Goal: Task Accomplishment & Management: Use online tool/utility

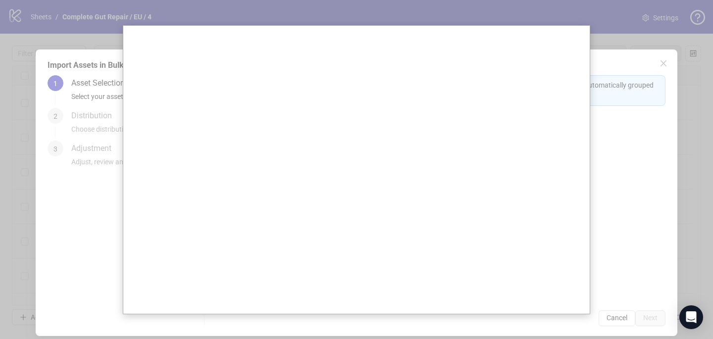
scroll to position [1517, 0]
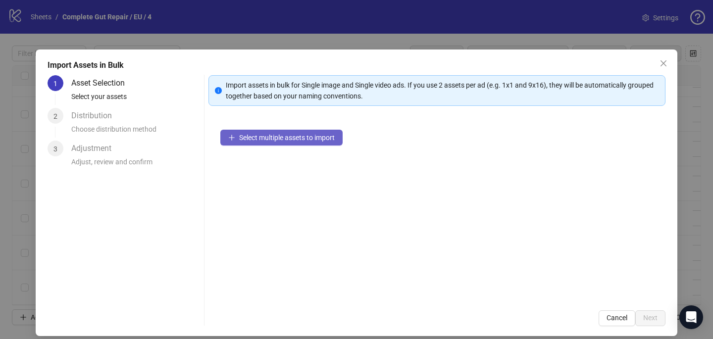
click at [301, 145] on button "Select multiple assets to import" at bounding box center [281, 138] width 122 height 16
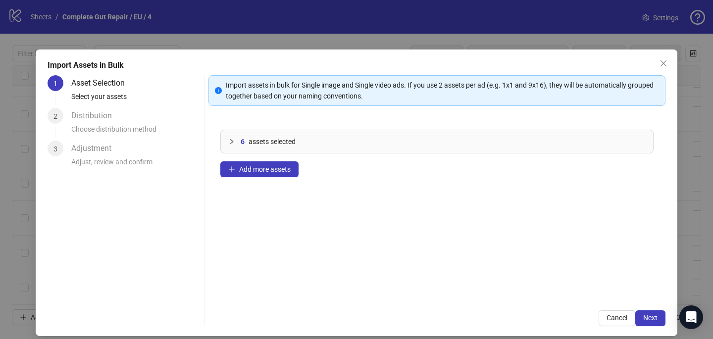
click at [646, 309] on div "Import assets in bulk for Single image and Single video ads. If you use 2 asset…" at bounding box center [436, 200] width 457 height 251
click at [647, 314] on span "Next" at bounding box center [650, 318] width 14 height 8
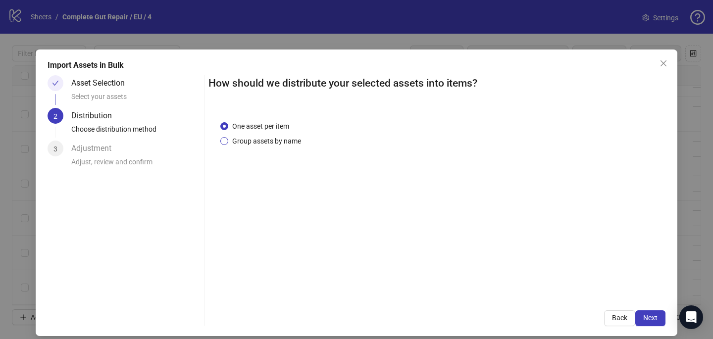
click at [296, 136] on span "Group assets by name" at bounding box center [266, 141] width 77 height 11
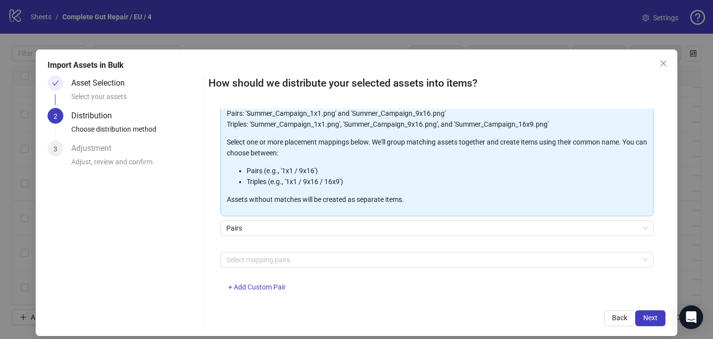
scroll to position [95, 0]
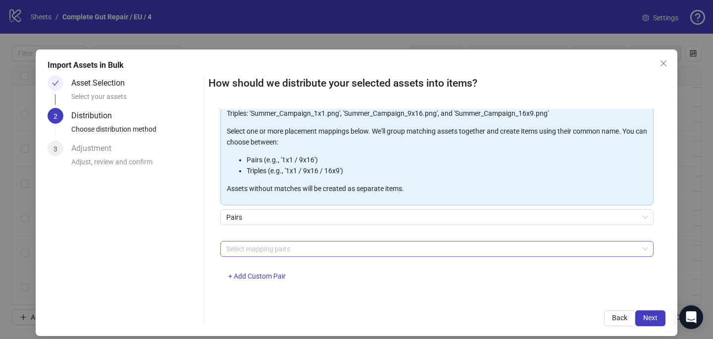
click at [297, 249] on div at bounding box center [431, 249] width 419 height 14
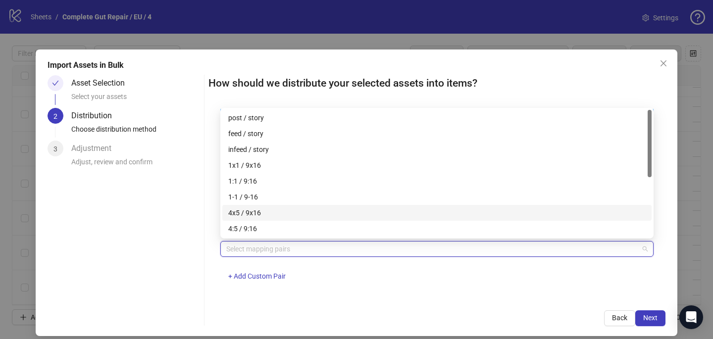
click at [295, 209] on div "4x5 / 9x16" at bounding box center [436, 212] width 417 height 11
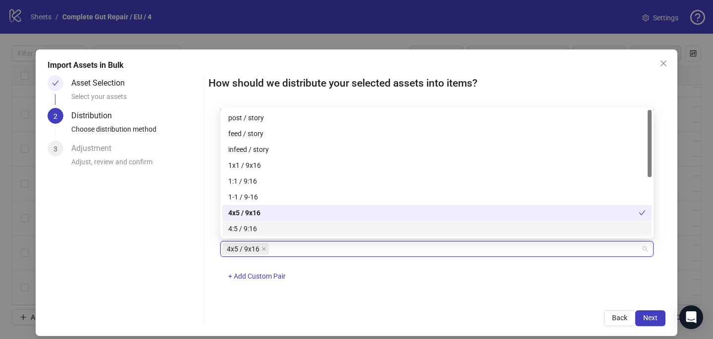
click at [376, 296] on div "One asset per item Group assets by name Assets must follow a consistent naming …" at bounding box center [436, 204] width 457 height 190
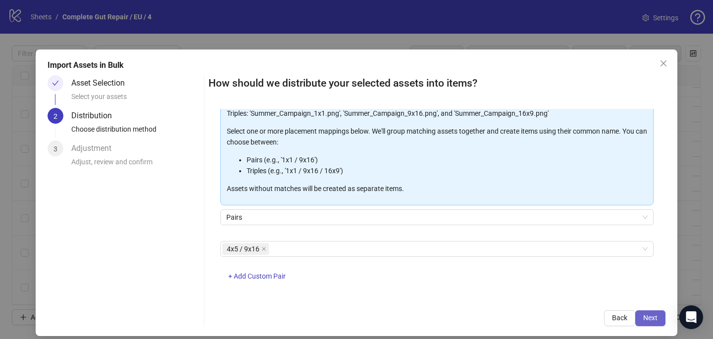
click at [653, 318] on span "Next" at bounding box center [650, 318] width 14 height 8
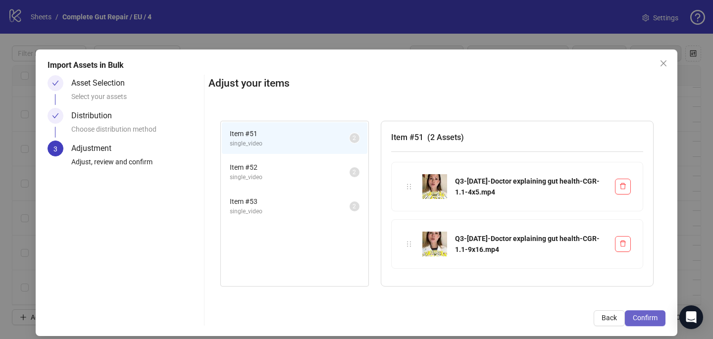
click at [654, 317] on span "Confirm" at bounding box center [645, 318] width 25 height 8
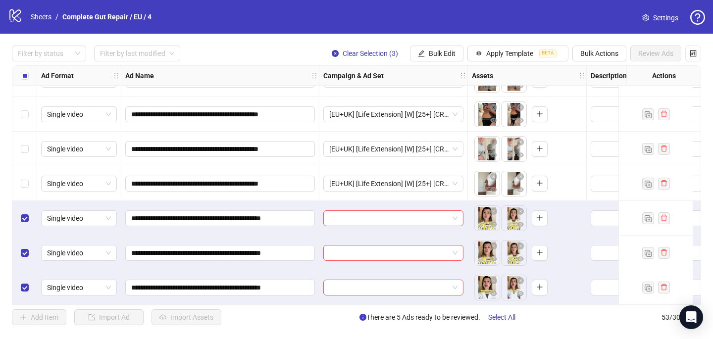
scroll to position [1621, 0]
click at [332, 212] on input "search" at bounding box center [388, 218] width 119 height 15
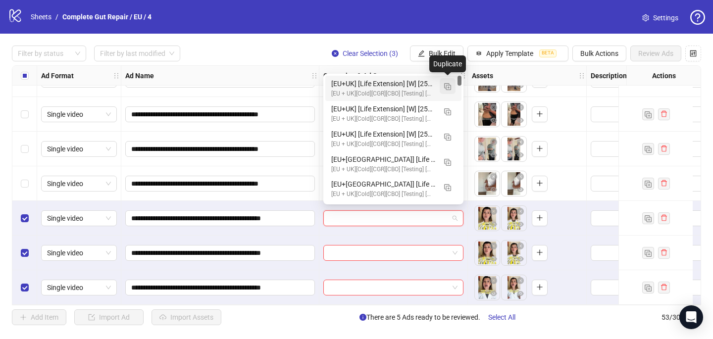
click at [447, 83] on img "button" at bounding box center [447, 86] width 7 height 7
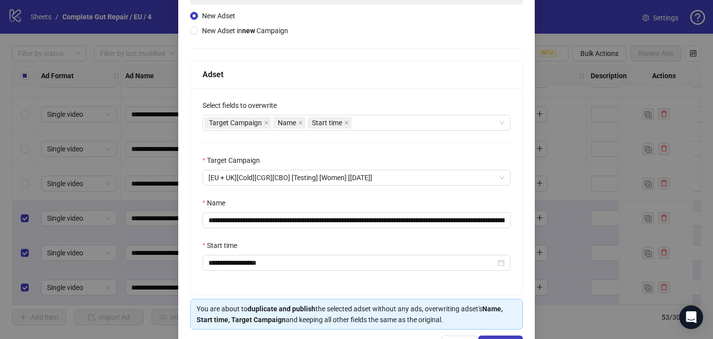
scroll to position [128, 0]
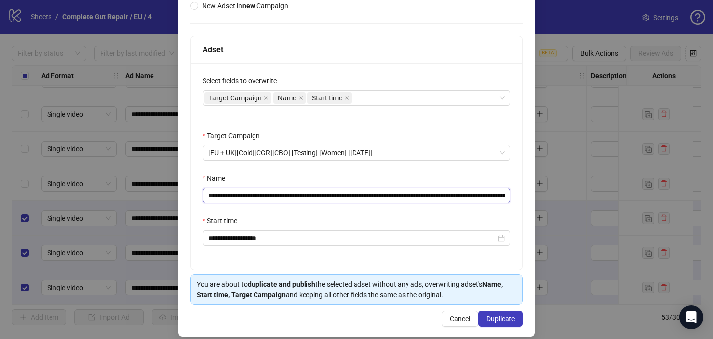
drag, startPoint x: 473, startPoint y: 197, endPoint x: 364, endPoint y: 197, distance: 108.9
click at [364, 197] on input "**********" at bounding box center [356, 196] width 308 height 16
drag, startPoint x: 400, startPoint y: 194, endPoint x: 331, endPoint y: 191, distance: 69.4
click at [332, 193] on input "**********" at bounding box center [356, 196] width 308 height 16
paste input "**********"
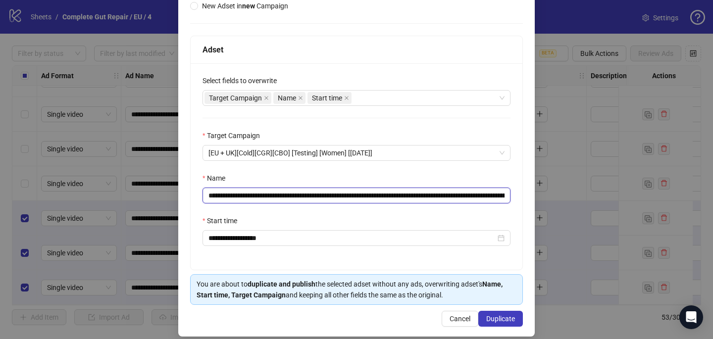
scroll to position [138, 0]
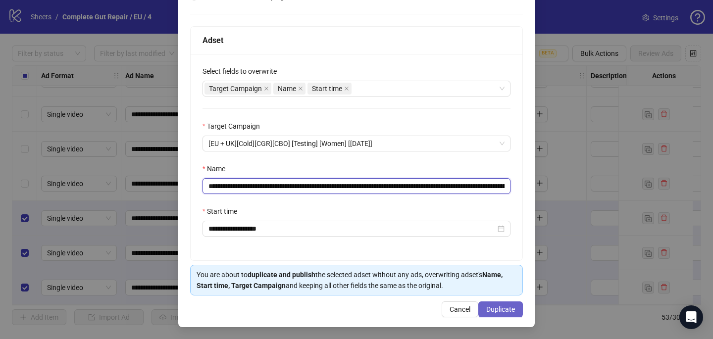
type input "**********"
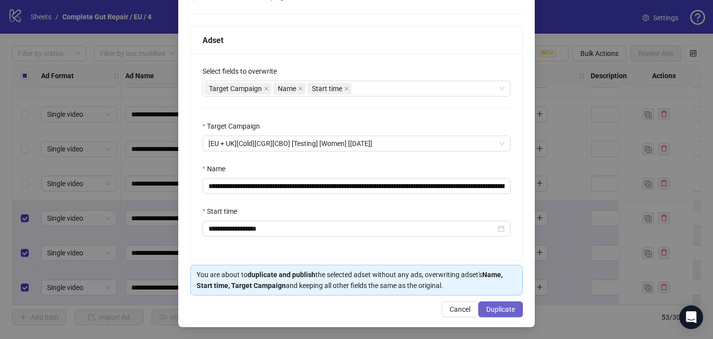
click at [500, 309] on span "Duplicate" at bounding box center [500, 309] width 29 height 8
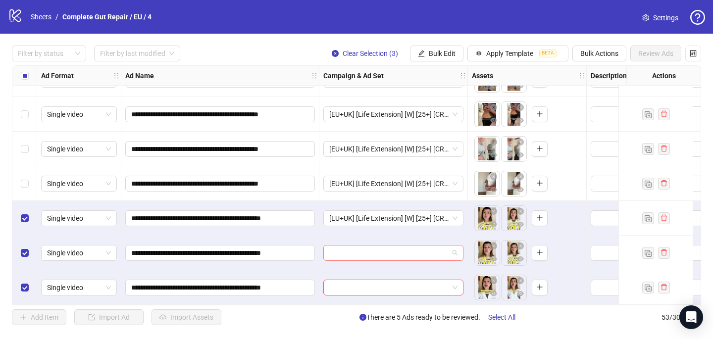
click at [410, 251] on input "search" at bounding box center [388, 253] width 119 height 15
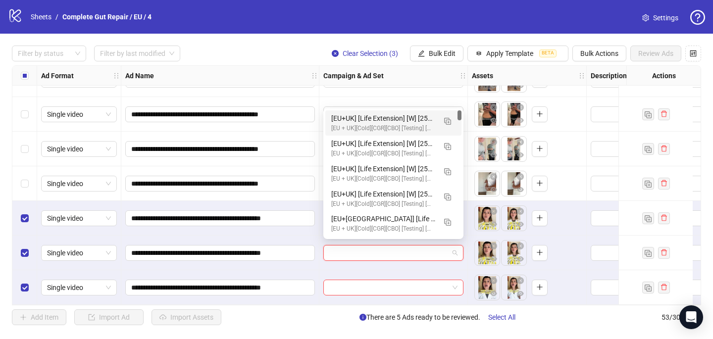
click at [406, 127] on div "[EU + UK][Cold][CGR][CBO] [Testing] [Women] [[DATE]]" at bounding box center [383, 128] width 104 height 9
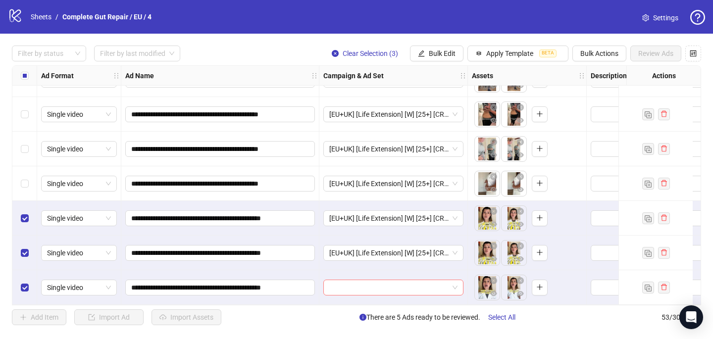
click at [358, 286] on input "search" at bounding box center [388, 287] width 119 height 15
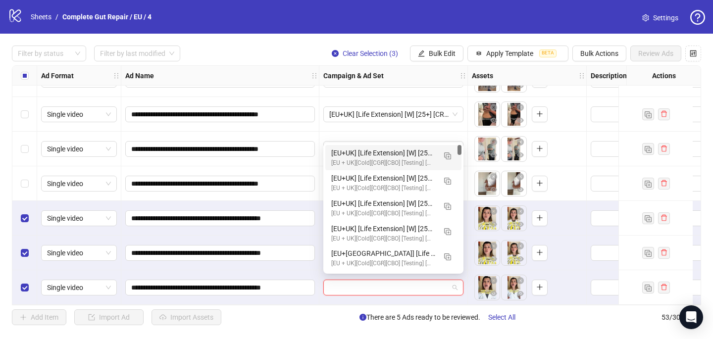
click at [383, 153] on div "[EU+UK] [Life Extension] [W] [25+] [CRE: Q3-[DATE]-Doctor explaining gut health…" at bounding box center [383, 153] width 104 height 11
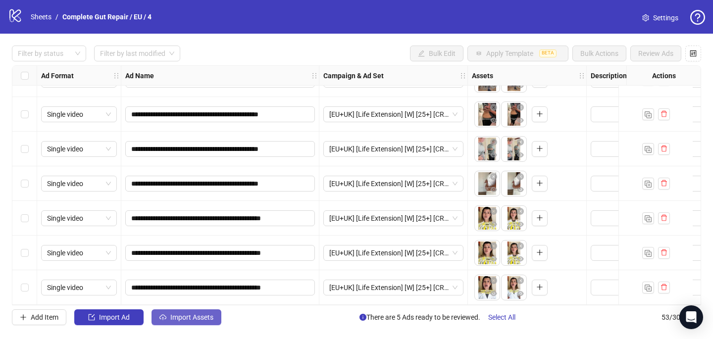
click at [199, 314] on span "Import Assets" at bounding box center [191, 317] width 43 height 8
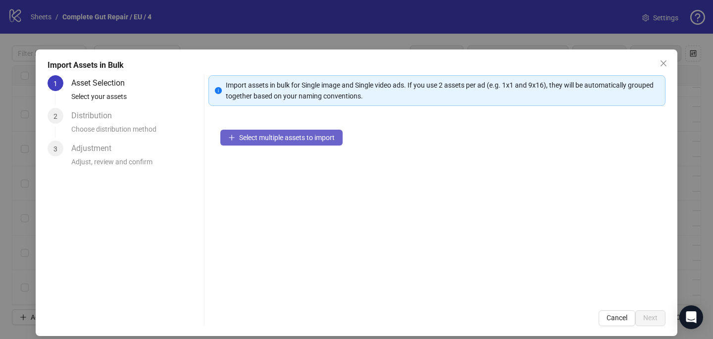
click at [312, 136] on span "Select multiple assets to import" at bounding box center [287, 138] width 96 height 8
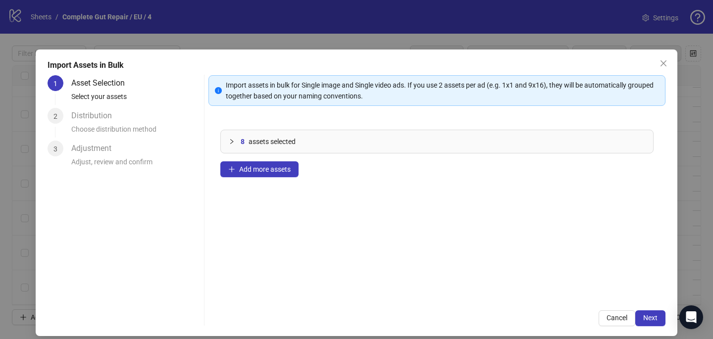
click at [662, 309] on div "Import assets in bulk for Single image and Single video ads. If you use 2 asset…" at bounding box center [436, 200] width 457 height 251
click at [656, 313] on button "Next" at bounding box center [650, 318] width 30 height 16
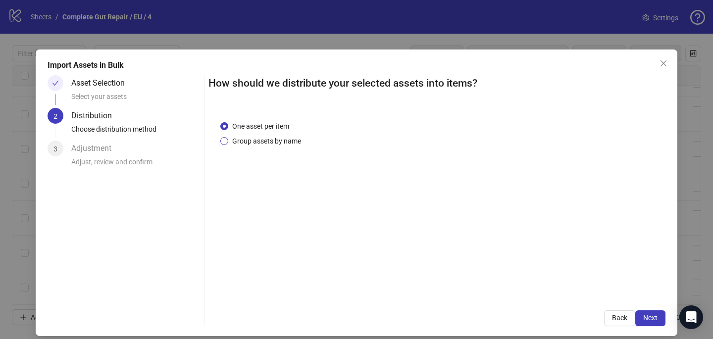
click at [292, 139] on span "Group assets by name" at bounding box center [266, 141] width 77 height 11
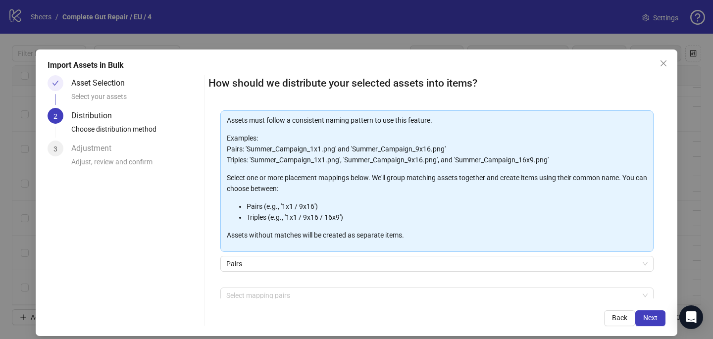
scroll to position [100, 0]
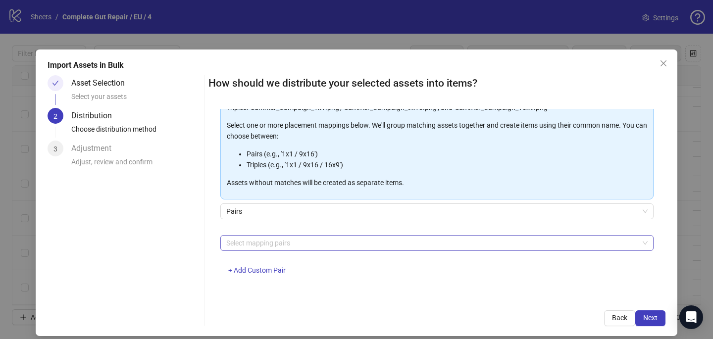
click at [274, 241] on div at bounding box center [431, 243] width 419 height 14
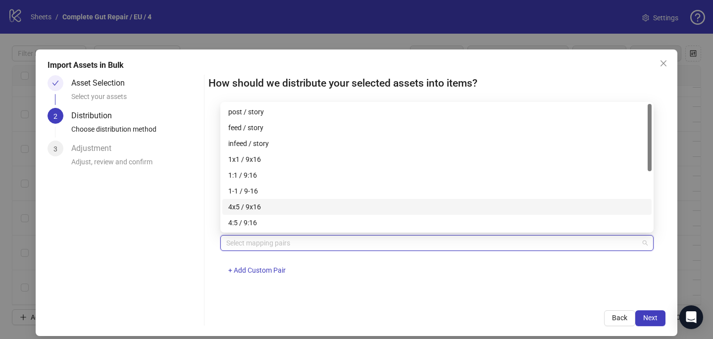
click at [272, 206] on div "4x5 / 9x16" at bounding box center [436, 206] width 417 height 11
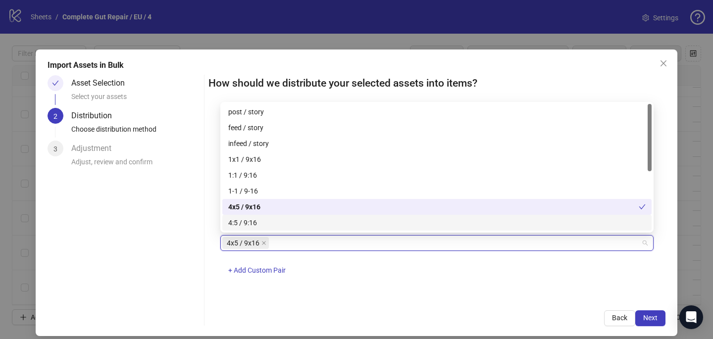
click at [387, 279] on div "4x5 / 9x16 + Add Custom Pair" at bounding box center [436, 260] width 433 height 51
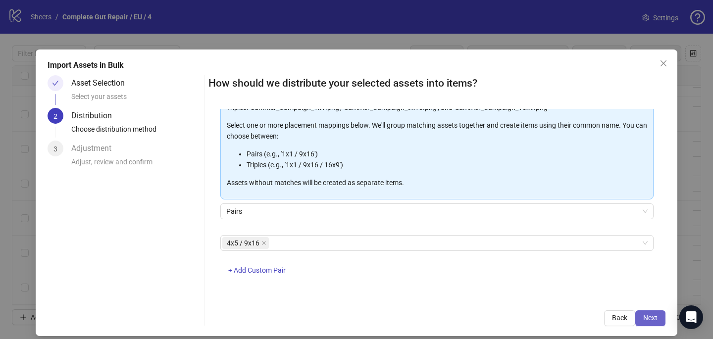
click at [649, 313] on button "Next" at bounding box center [650, 318] width 30 height 16
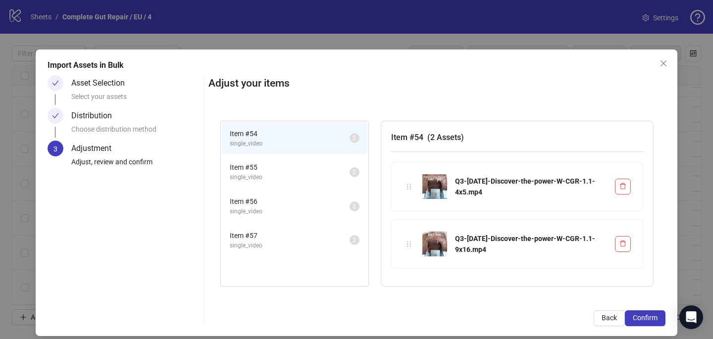
click at [650, 313] on button "Confirm" at bounding box center [645, 318] width 41 height 16
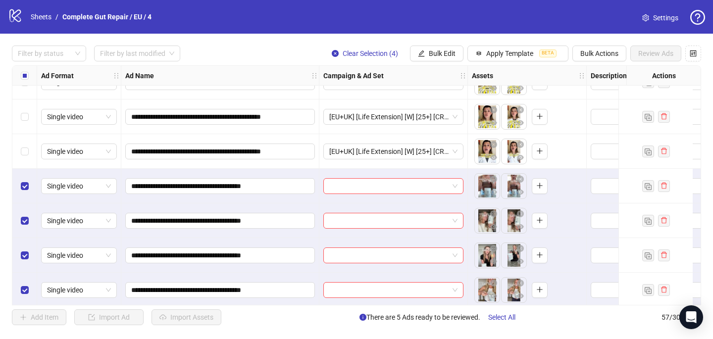
scroll to position [1760, 0]
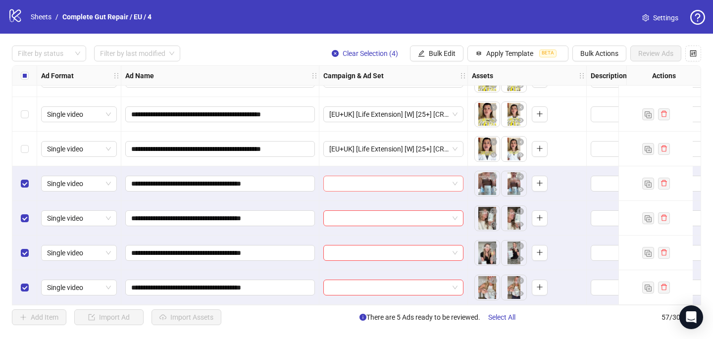
click at [341, 178] on input "search" at bounding box center [388, 183] width 119 height 15
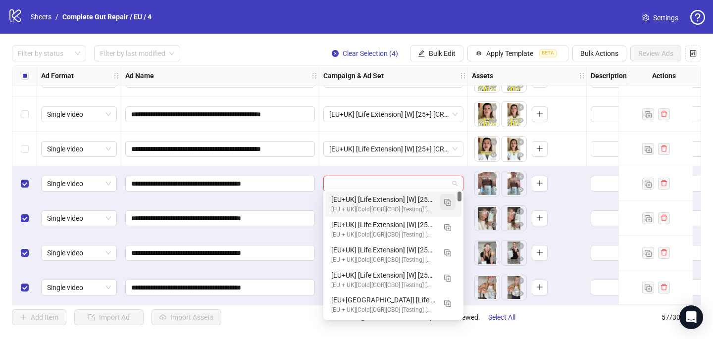
click at [449, 200] on img "button" at bounding box center [447, 202] width 7 height 7
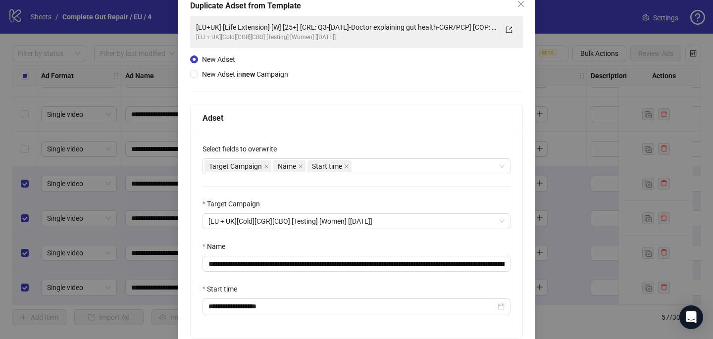
scroll to position [61, 0]
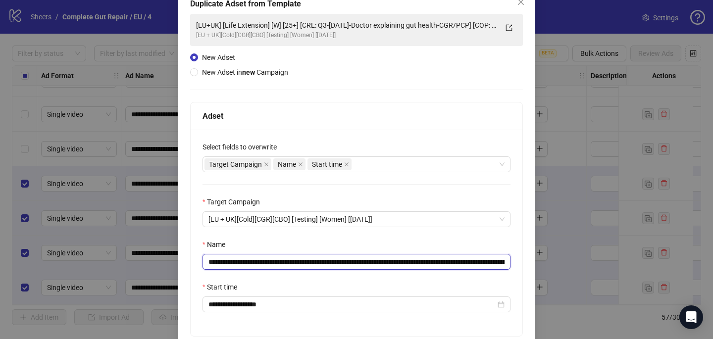
drag, startPoint x: 498, startPoint y: 262, endPoint x: 332, endPoint y: 259, distance: 166.8
click at [332, 259] on input "**********" at bounding box center [356, 262] width 308 height 16
paste input "text"
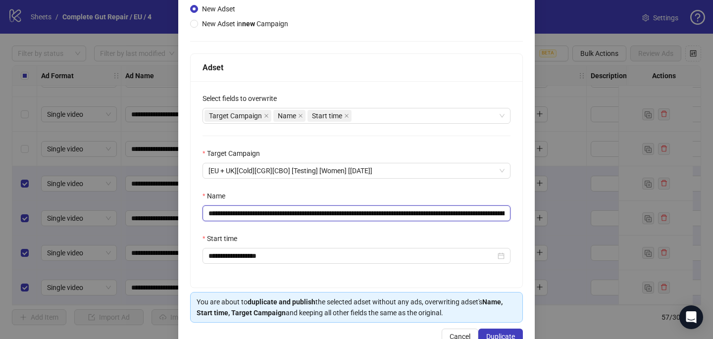
scroll to position [138, 0]
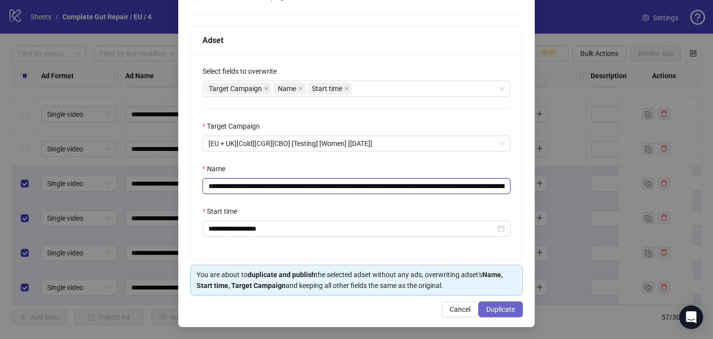
type input "**********"
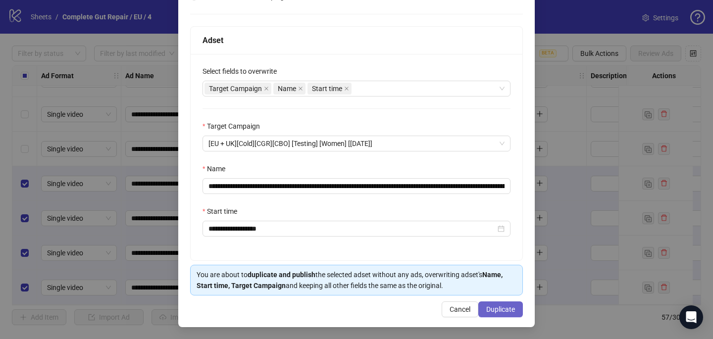
click at [512, 307] on span "Duplicate" at bounding box center [500, 309] width 29 height 8
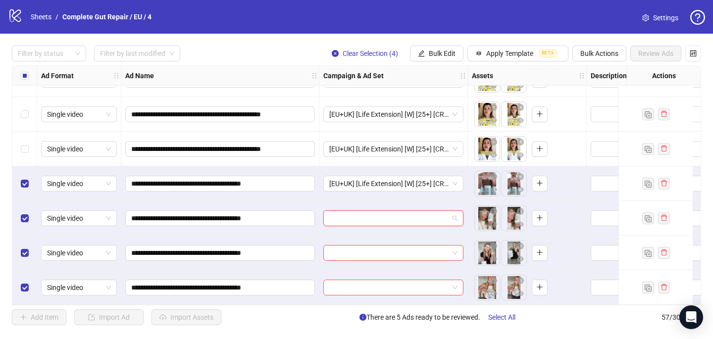
click at [351, 215] on input "search" at bounding box center [388, 218] width 119 height 15
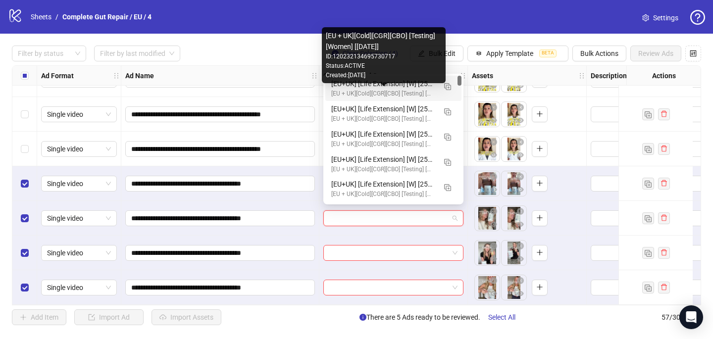
click at [366, 92] on div "[EU + UK][Cold][CGR][CBO] [Testing] [Women] [[DATE]]" at bounding box center [383, 93] width 104 height 9
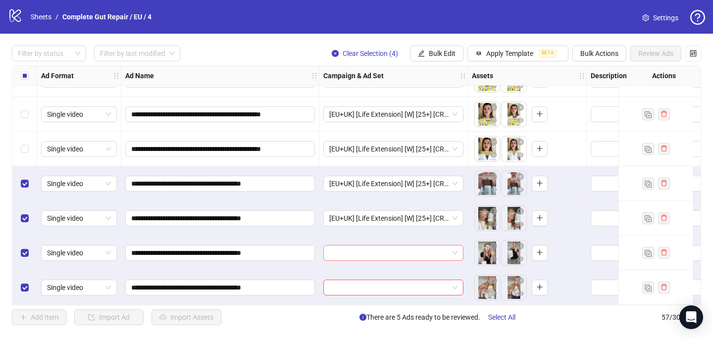
click at [343, 248] on input "search" at bounding box center [388, 253] width 119 height 15
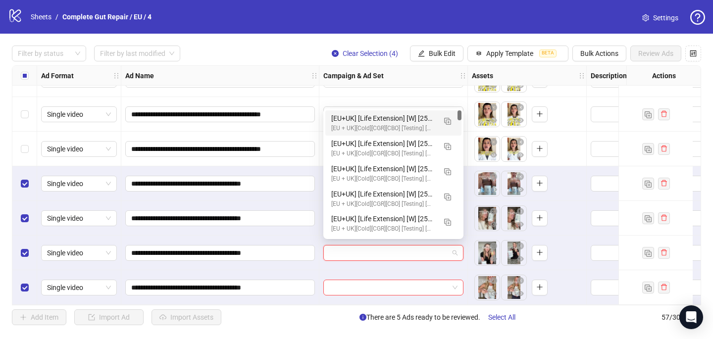
click at [367, 120] on div "[EU+UK] [Life Extension] [W] [25+] [CRE: Q3-[DATE]-Discover-the-power-W-CGR/PCP…" at bounding box center [383, 118] width 104 height 11
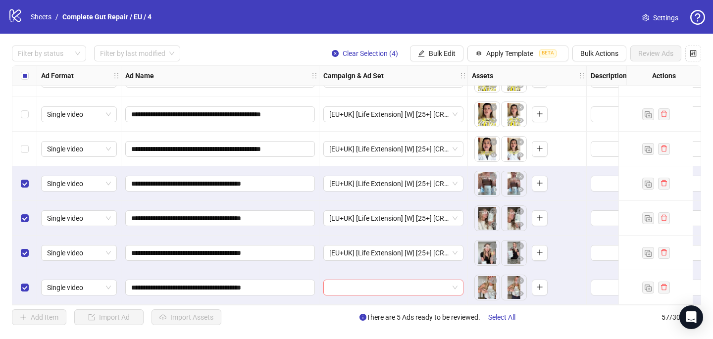
click at [331, 286] on input "search" at bounding box center [388, 287] width 119 height 15
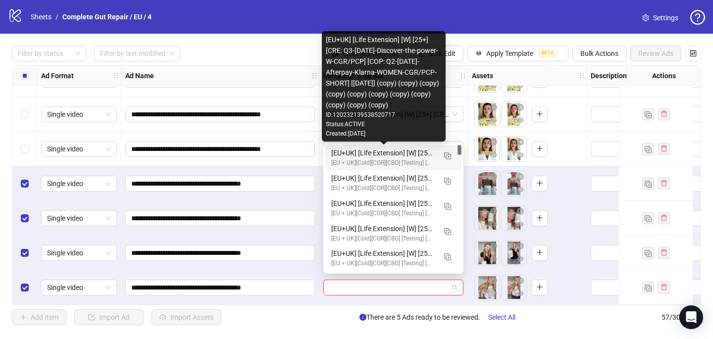
click at [400, 153] on div "[EU+UK] [Life Extension] [W] [25+] [CRE: Q3-[DATE]-Discover-the-power-W-CGR/PCP…" at bounding box center [383, 153] width 104 height 11
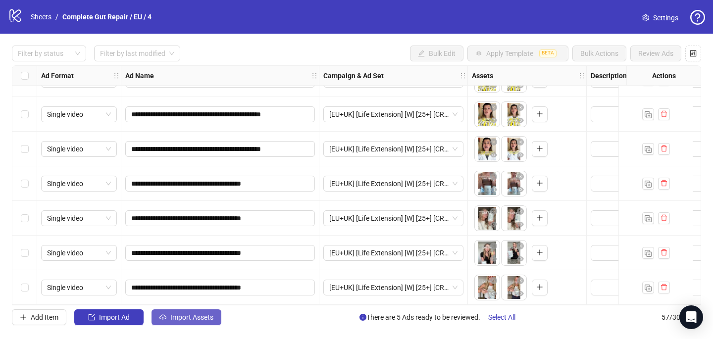
click at [191, 324] on button "Import Assets" at bounding box center [186, 317] width 70 height 16
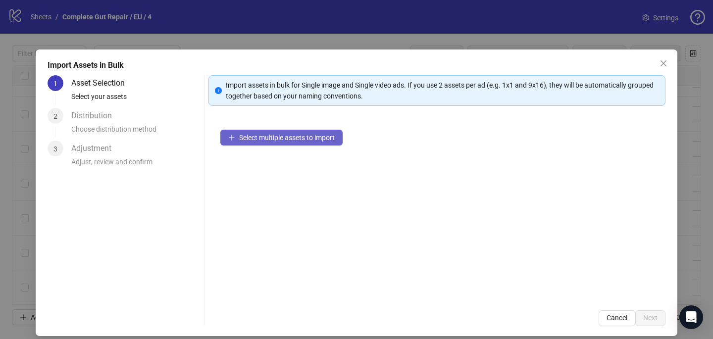
click at [294, 139] on span "Select multiple assets to import" at bounding box center [287, 138] width 96 height 8
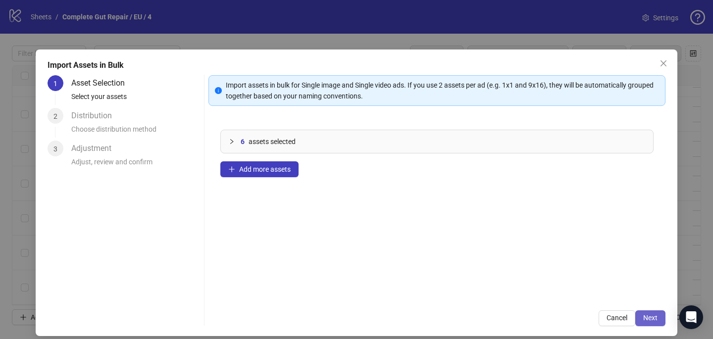
click at [660, 317] on button "Next" at bounding box center [650, 318] width 30 height 16
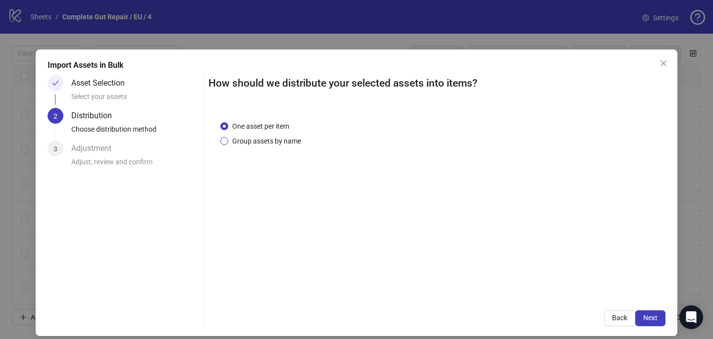
click at [292, 145] on span "Group assets by name" at bounding box center [266, 141] width 77 height 11
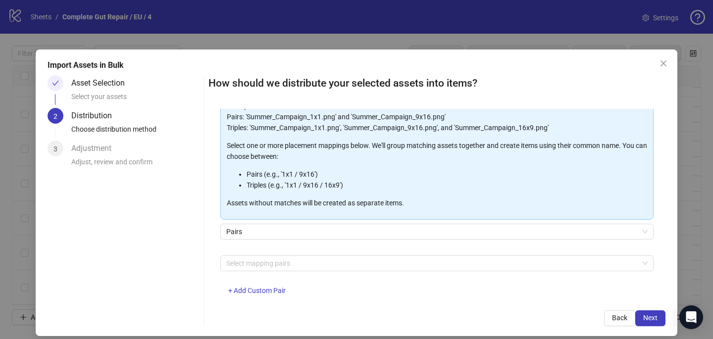
scroll to position [85, 0]
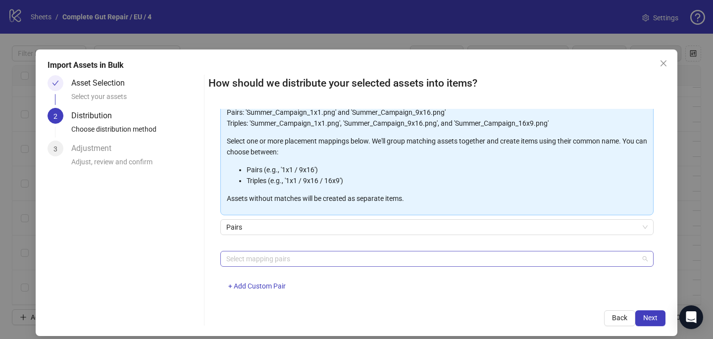
click at [285, 264] on div at bounding box center [431, 259] width 419 height 14
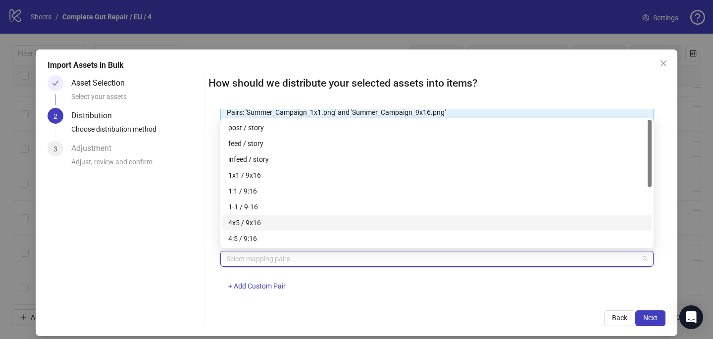
click at [288, 225] on div "4x5 / 9x16" at bounding box center [436, 222] width 417 height 11
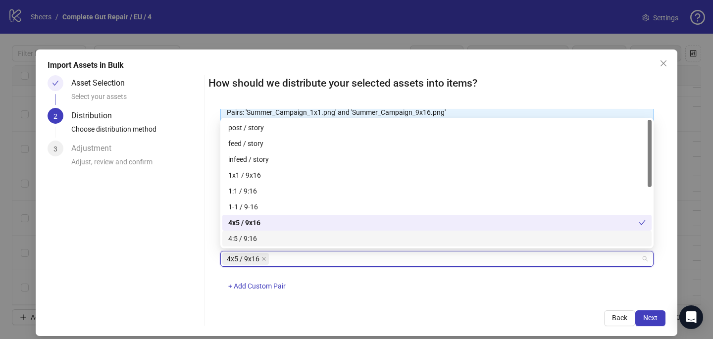
click at [466, 323] on div "Back Next" at bounding box center [436, 318] width 457 height 16
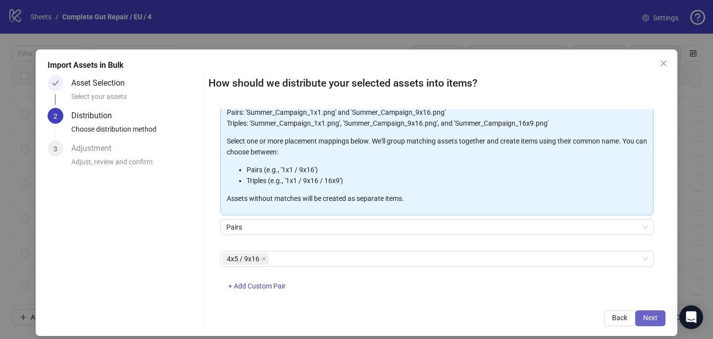
click at [647, 318] on span "Next" at bounding box center [650, 318] width 14 height 8
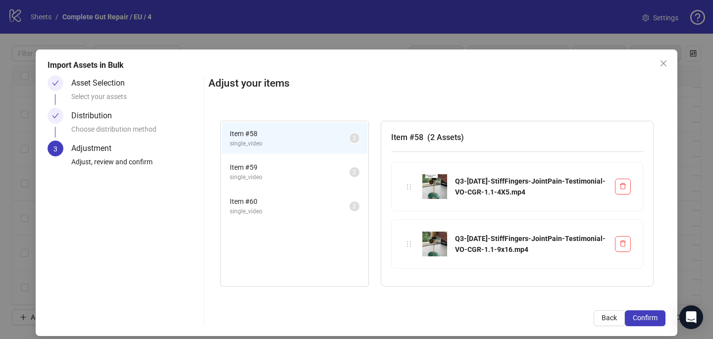
click at [648, 318] on span "Confirm" at bounding box center [645, 318] width 25 height 8
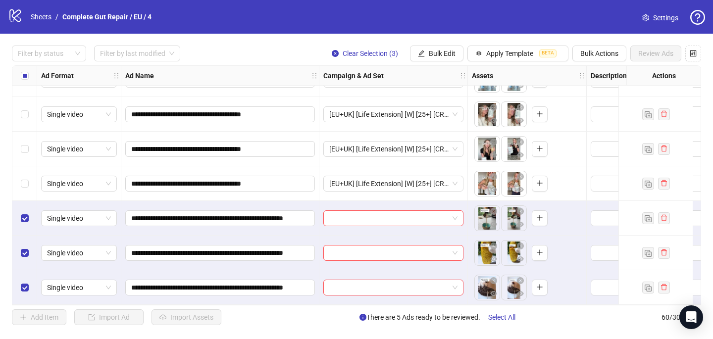
scroll to position [1864, 0]
click at [373, 212] on input "search" at bounding box center [388, 218] width 119 height 15
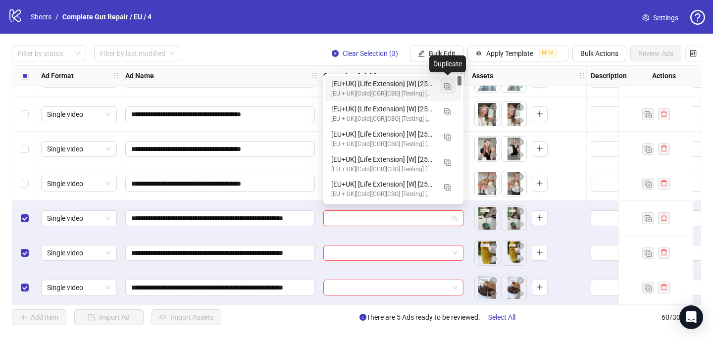
click at [447, 83] on img "button" at bounding box center [447, 86] width 7 height 7
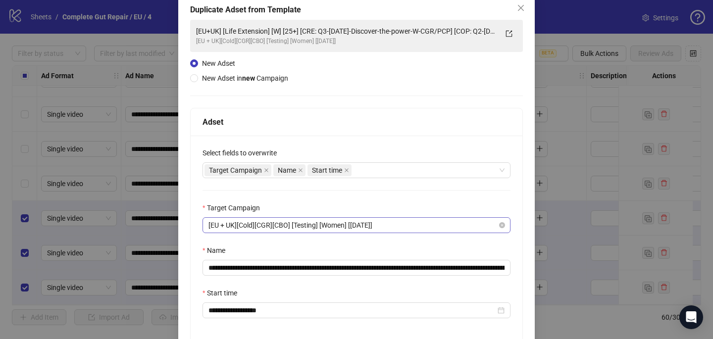
scroll to position [56, 0]
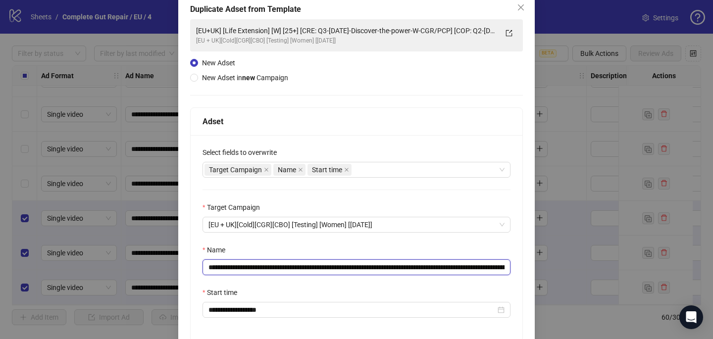
click at [481, 267] on input "**********" at bounding box center [356, 267] width 308 height 16
drag, startPoint x: 483, startPoint y: 267, endPoint x: 330, endPoint y: 264, distance: 153.0
click at [331, 264] on input "**********" at bounding box center [356, 267] width 308 height 16
paste input "**********"
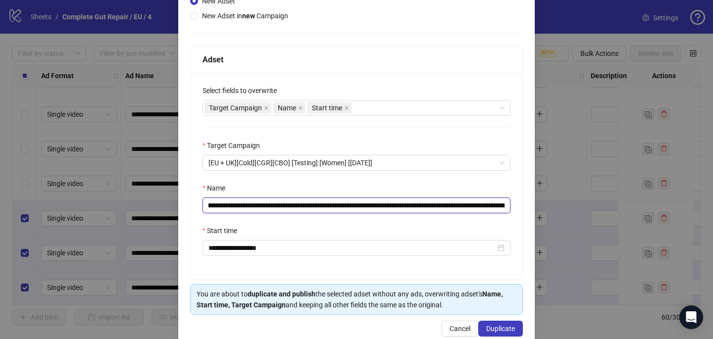
scroll to position [138, 0]
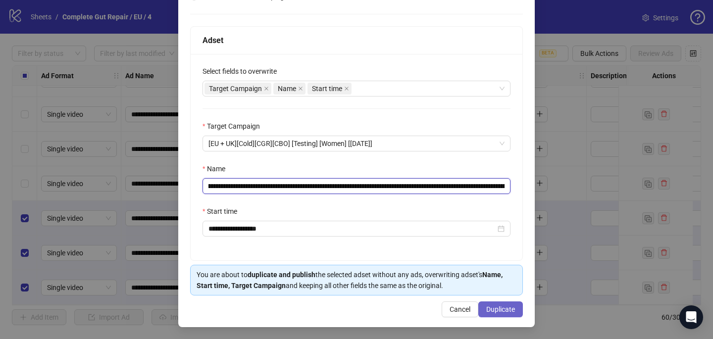
type input "**********"
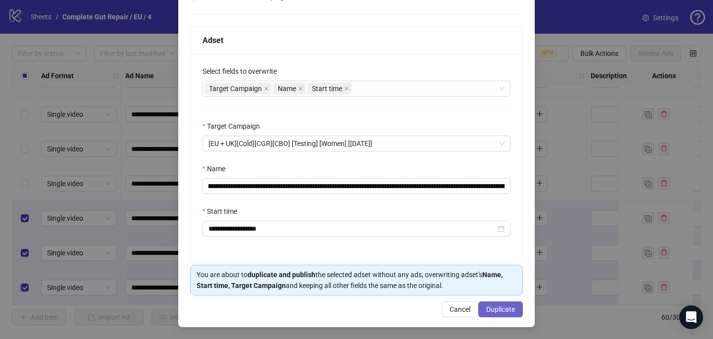
scroll to position [0, 0]
click at [492, 308] on span "Duplicate" at bounding box center [500, 309] width 29 height 8
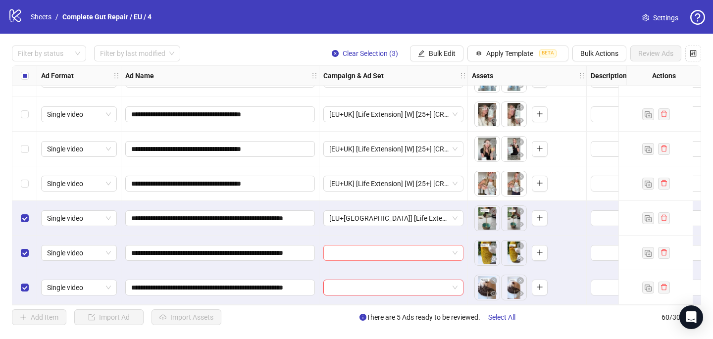
click at [419, 246] on input "search" at bounding box center [388, 253] width 119 height 15
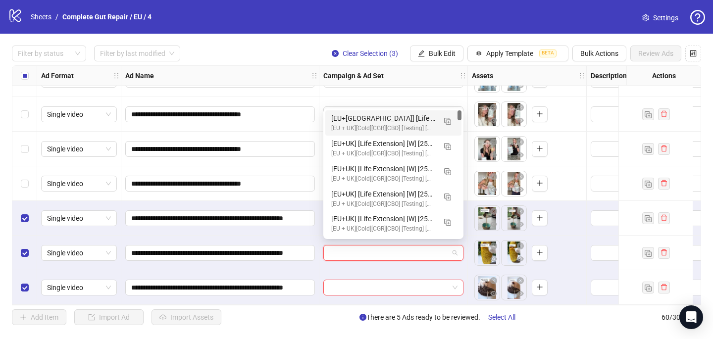
click at [423, 119] on div "[EU+[GEOGRAPHIC_DATA]] [Life Extension] [W] [25+] [CRE: Q3-[DATE]-StiffFingers-…" at bounding box center [383, 118] width 104 height 11
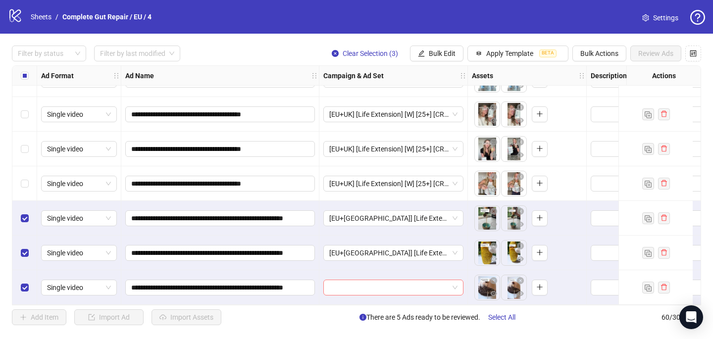
click at [383, 283] on input "search" at bounding box center [388, 287] width 119 height 15
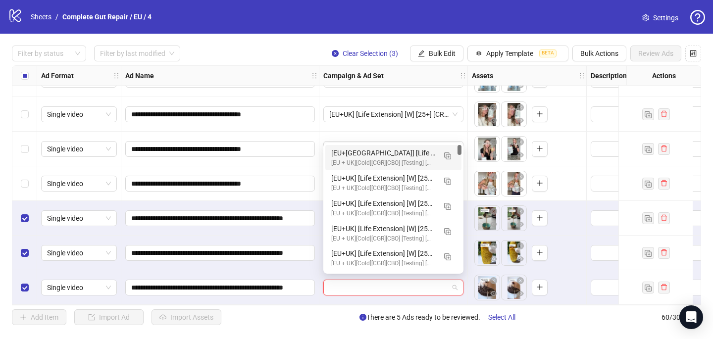
click at [402, 152] on div "[EU+[GEOGRAPHIC_DATA]] [Life Extension] [W] [25+] [CRE: Q3-[DATE]-StiffFingers-…" at bounding box center [383, 153] width 104 height 11
